Goal: Task Accomplishment & Management: Complete application form

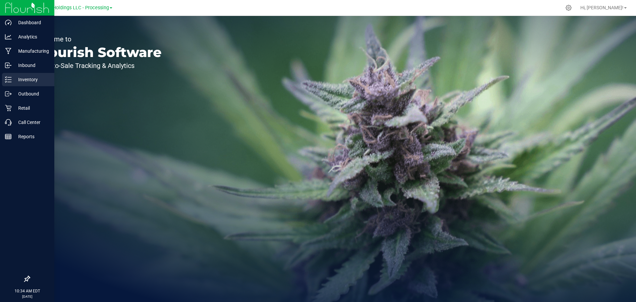
click at [26, 81] on p "Inventory" at bounding box center [32, 80] width 40 height 8
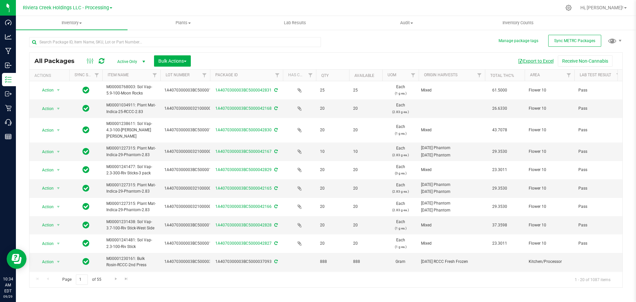
click at [543, 61] on button "Export to Excel" at bounding box center [536, 60] width 44 height 11
click at [572, 9] on icon at bounding box center [568, 7] width 7 height 7
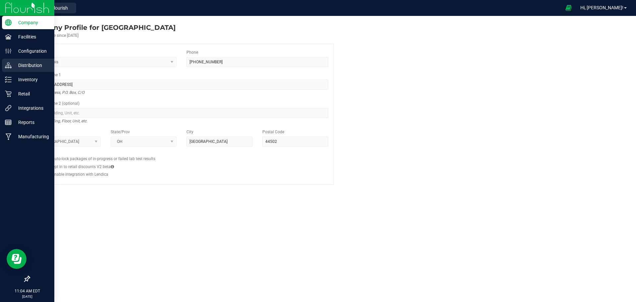
click at [29, 67] on p "Distribution" at bounding box center [32, 65] width 40 height 8
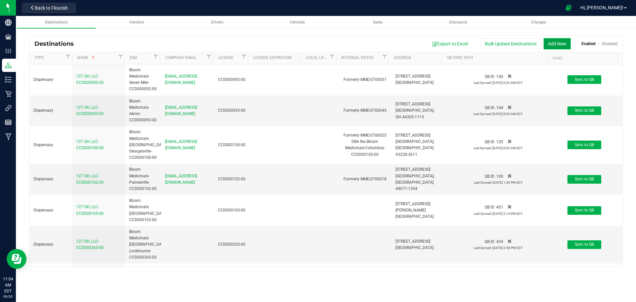
click at [556, 42] on button "Add New" at bounding box center [557, 43] width 27 height 11
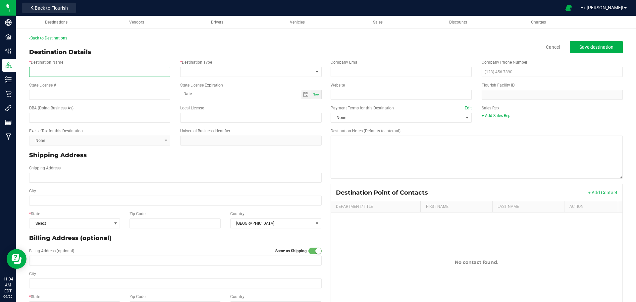
click at [46, 71] on input "* Destination Name" at bounding box center [99, 72] width 141 height 10
type input "Next-Level Operators LLC-CCD000190-00"
click at [214, 71] on span at bounding box center [247, 71] width 132 height 9
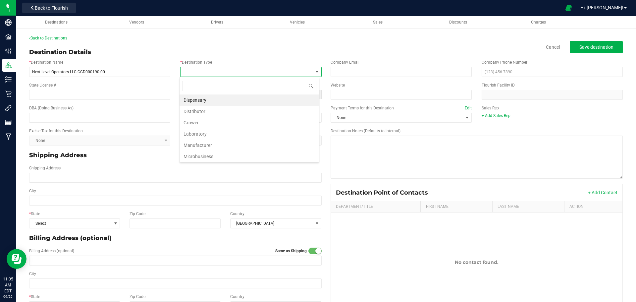
scroll to position [10, 140]
drag, startPoint x: 197, startPoint y: 101, endPoint x: 222, endPoint y: 96, distance: 25.4
click at [197, 101] on li "Dispensary" at bounding box center [250, 99] width 140 height 11
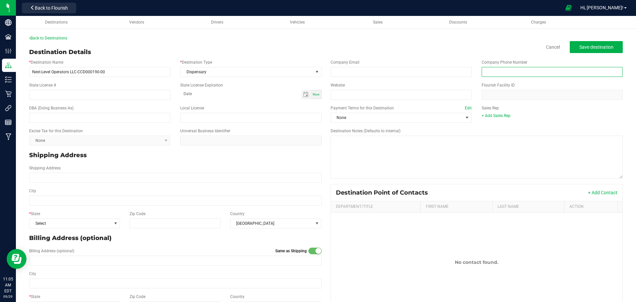
click at [513, 71] on input "text" at bounding box center [552, 72] width 141 height 10
click at [487, 73] on input "text" at bounding box center [552, 72] width 141 height 10
type input "[PHONE_NUMBER]"
click at [47, 95] on input "State License #" at bounding box center [99, 95] width 141 height 10
type input "CCD000190-00"
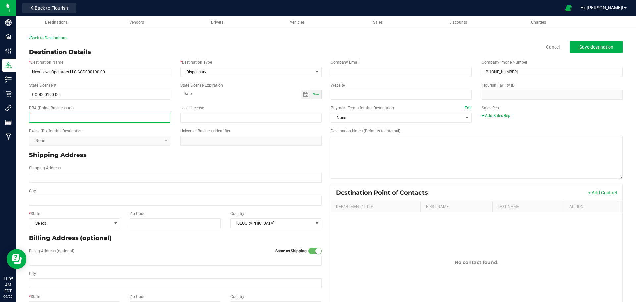
click at [48, 115] on input "text" at bounding box center [99, 118] width 141 height 10
type input "Certified Dispensary-Columbus-CCD000190-00"
click at [372, 113] on span "None" at bounding box center [401, 118] width 141 height 10
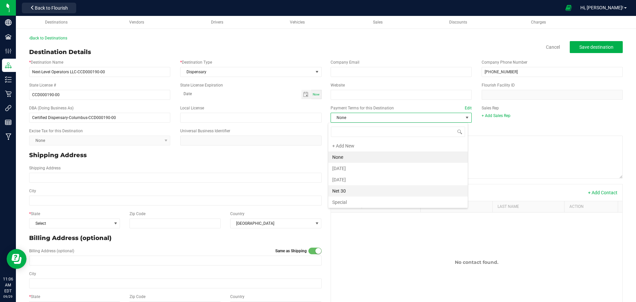
click at [343, 195] on li "Net 30" at bounding box center [398, 190] width 140 height 11
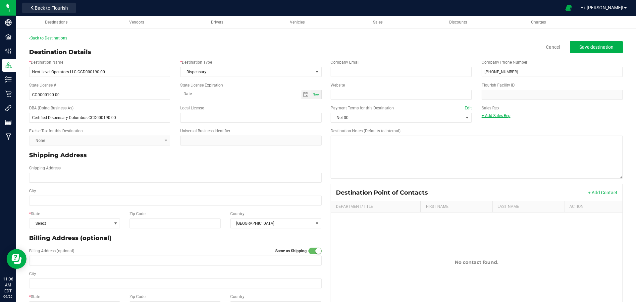
click at [493, 116] on link "+ Add Sales Rep" at bounding box center [496, 115] width 29 height 5
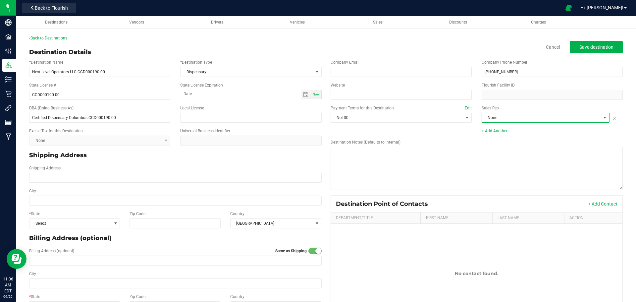
click at [602, 114] on span at bounding box center [605, 117] width 8 height 9
click at [503, 169] on li "[PERSON_NAME]" at bounding box center [542, 168] width 126 height 11
click at [49, 178] on input "Shipping Address" at bounding box center [175, 178] width 293 height 10
type input "[STREET_ADDRESS]"
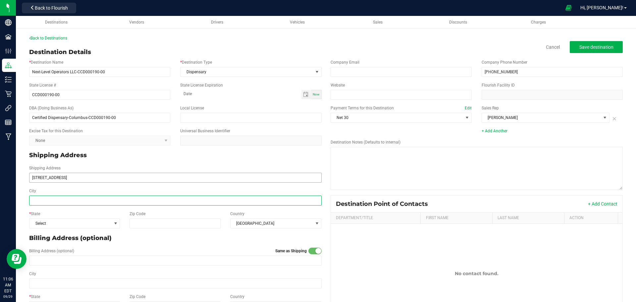
type input "[STREET_ADDRESS]"
type input "Columbus"
type input "43211"
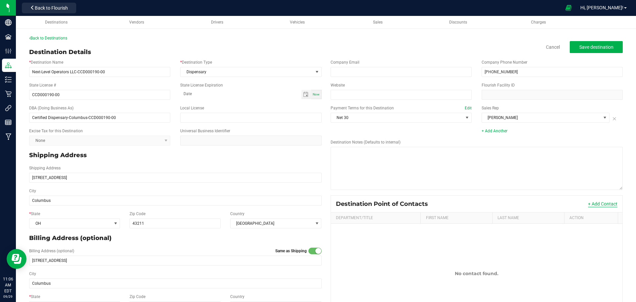
click at [599, 203] on button "+ Add Contact" at bounding box center [602, 204] width 29 height 7
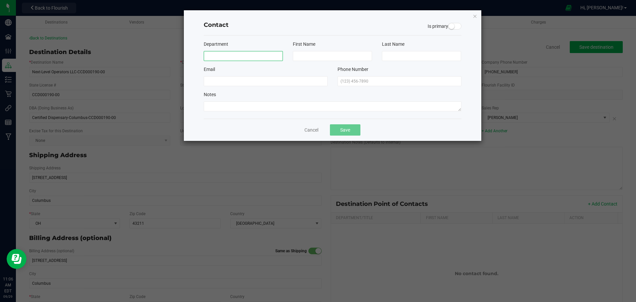
click at [235, 55] on input at bounding box center [243, 56] width 79 height 10
type input "Store"
type input "Phone"
type input "Number"
click at [355, 80] on input "text" at bounding box center [400, 81] width 124 height 10
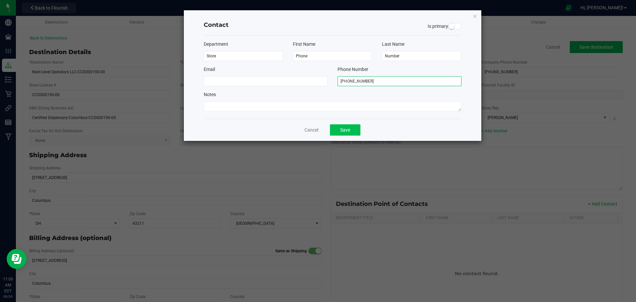
type input "[PHONE_NUMBER]"
click at [345, 126] on button "Save" at bounding box center [345, 129] width 30 height 11
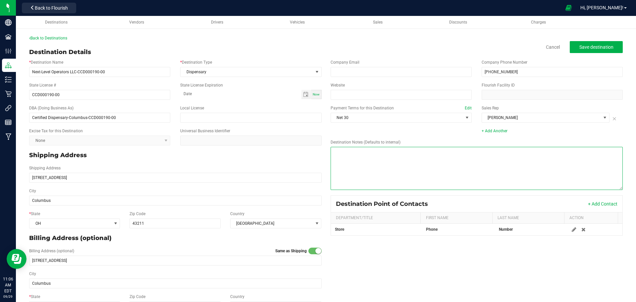
click at [342, 152] on textarea "Destination Notes (Defaults to internal)" at bounding box center [477, 168] width 293 height 43
type textarea "send invoices to [EMAIL_ADDRESS][PERSON_NAME][DOMAIN_NAME]"
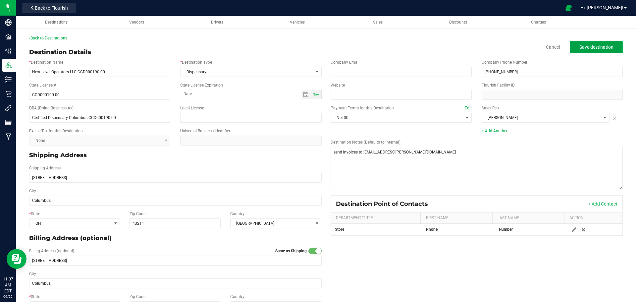
click at [583, 45] on span "Save destination" at bounding box center [597, 46] width 34 height 5
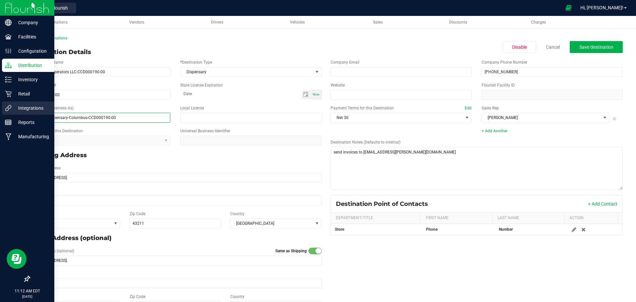
drag, startPoint x: 140, startPoint y: 118, endPoint x: 15, endPoint y: 108, distance: 125.7
click at [15, 108] on div "Company Facilities Configuration Distribution Inventory Retail Integrations Rep…" at bounding box center [318, 151] width 636 height 302
